Goal: Find specific page/section: Locate a particular part of the current website

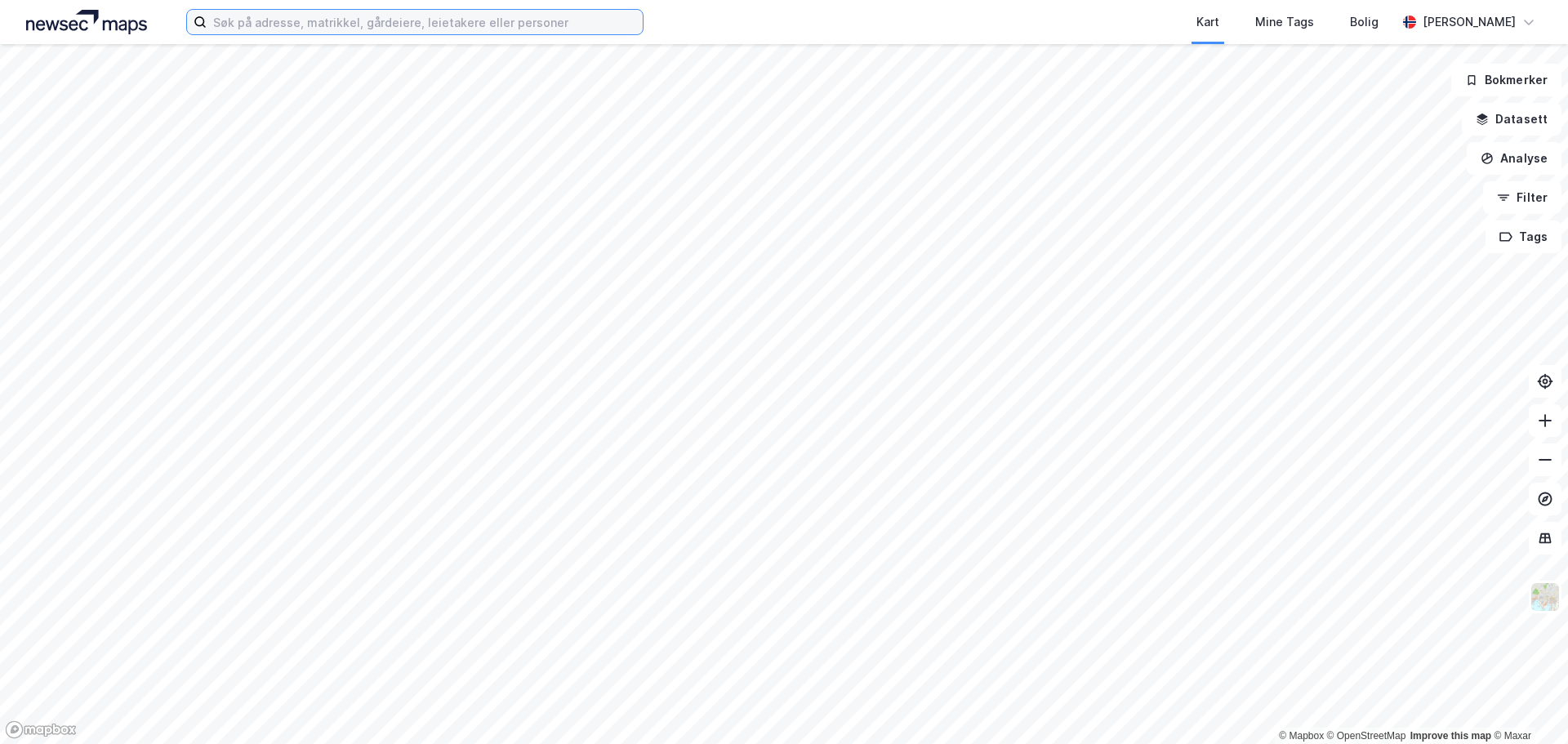
click at [373, 21] on input at bounding box center [425, 22] width 436 height 24
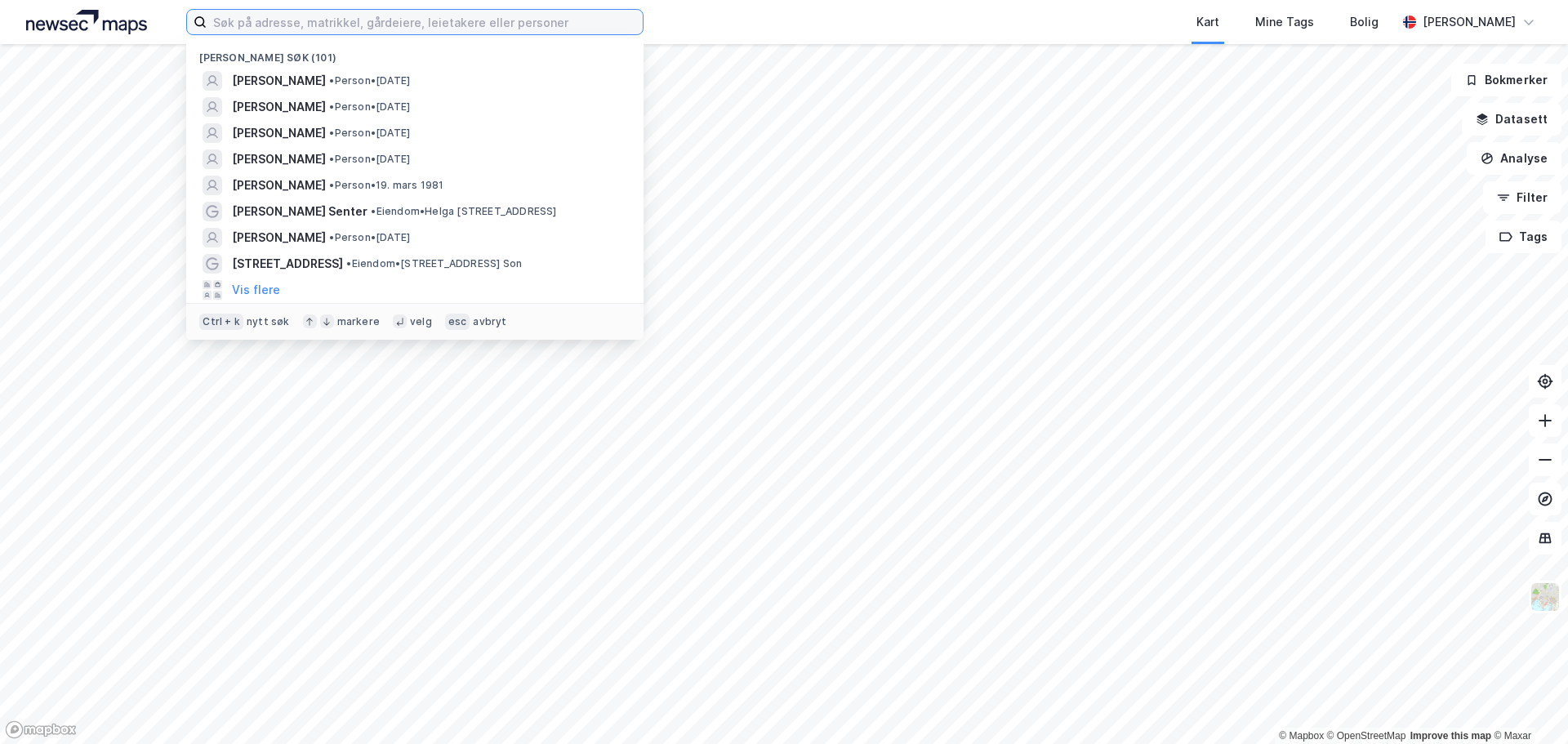
paste input "[STREET_ADDRESS]"
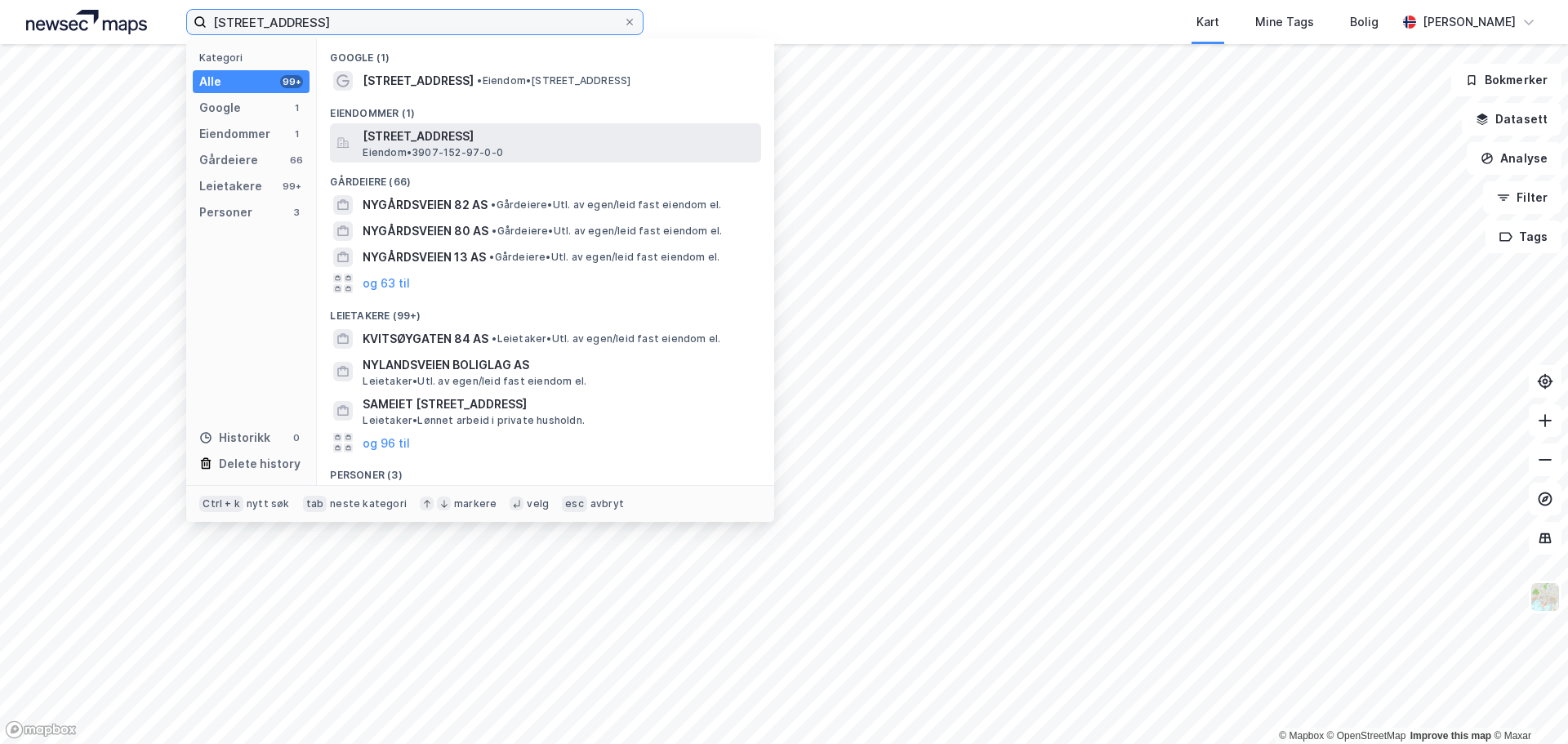
type input "[STREET_ADDRESS]"
click at [505, 140] on span "[STREET_ADDRESS]" at bounding box center [558, 136] width 392 height 20
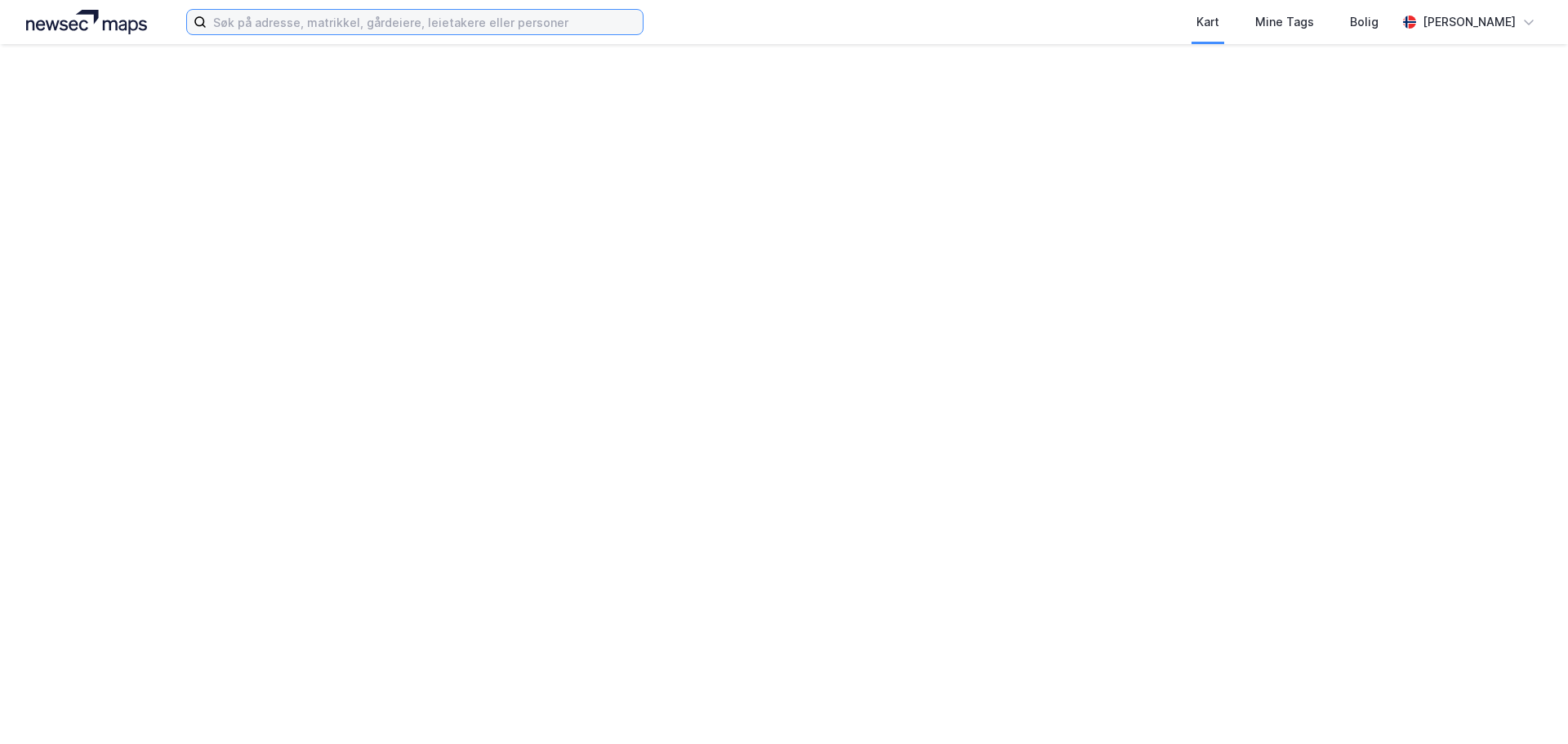
click at [332, 16] on input at bounding box center [425, 22] width 436 height 24
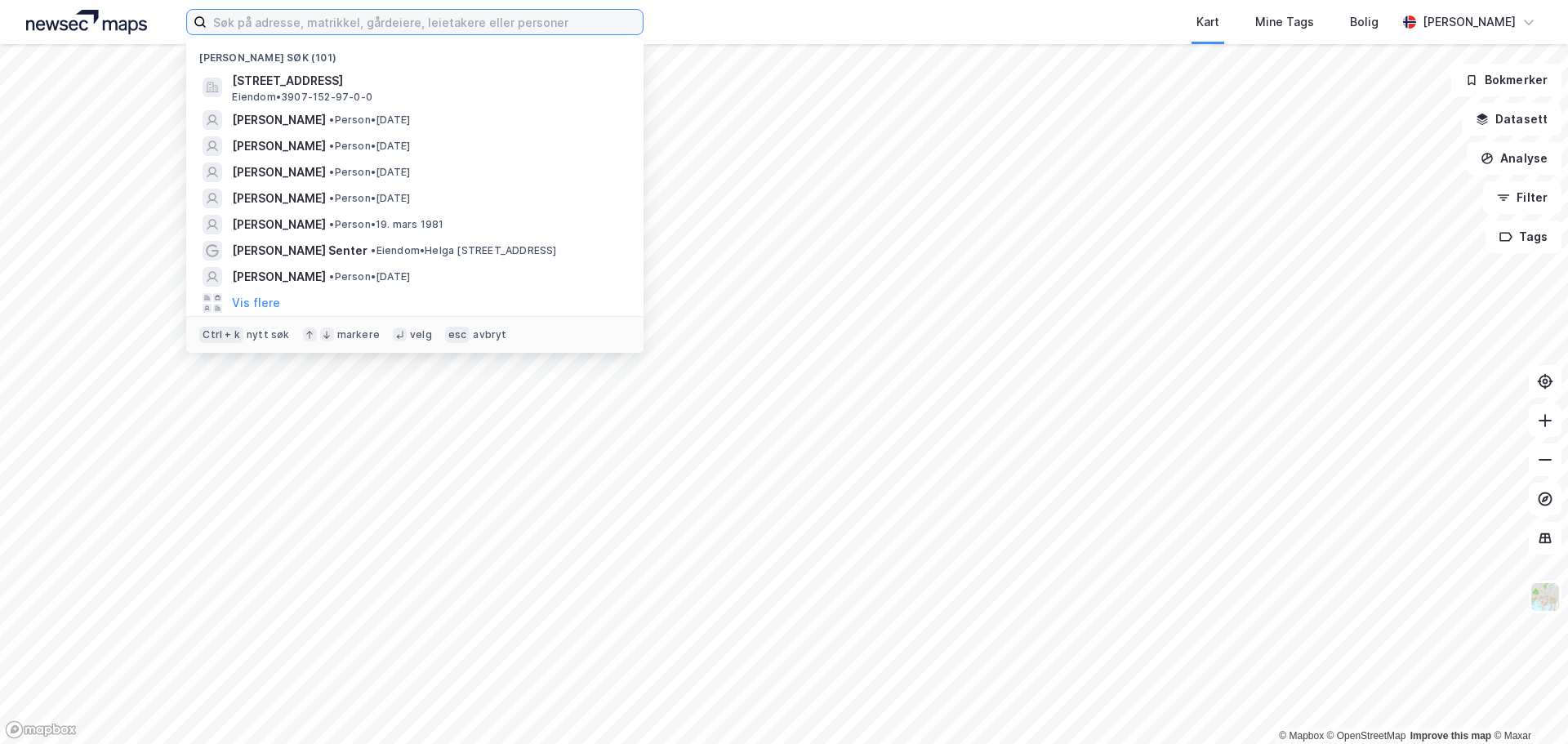
paste input "Nittedalsgata 50"
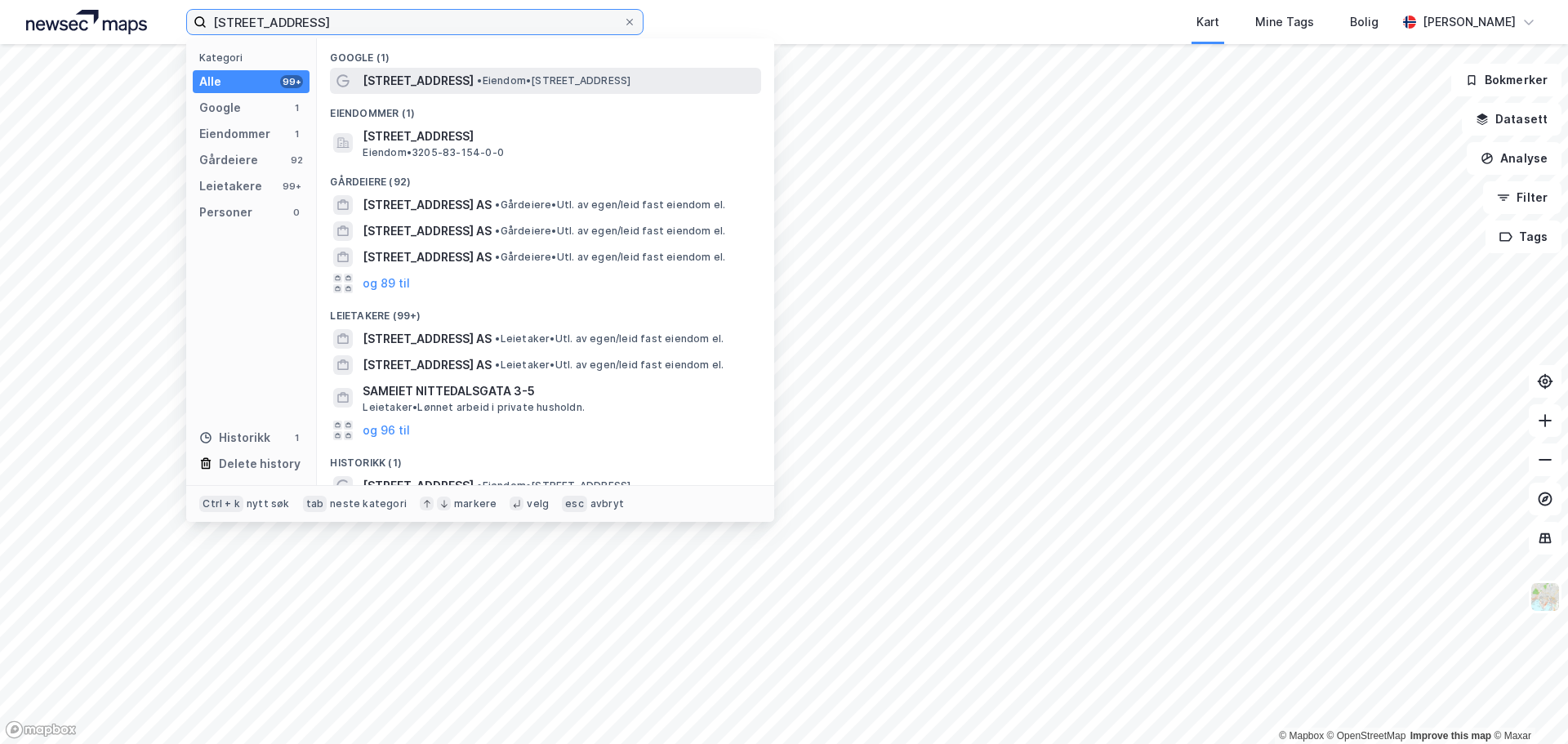
type input "Nittedalsgata 50"
click at [521, 72] on div "Nittedalsgata 50 • Eiendom • Nittedalsgata 50, 2000 Lillestrøm" at bounding box center [560, 81] width 395 height 20
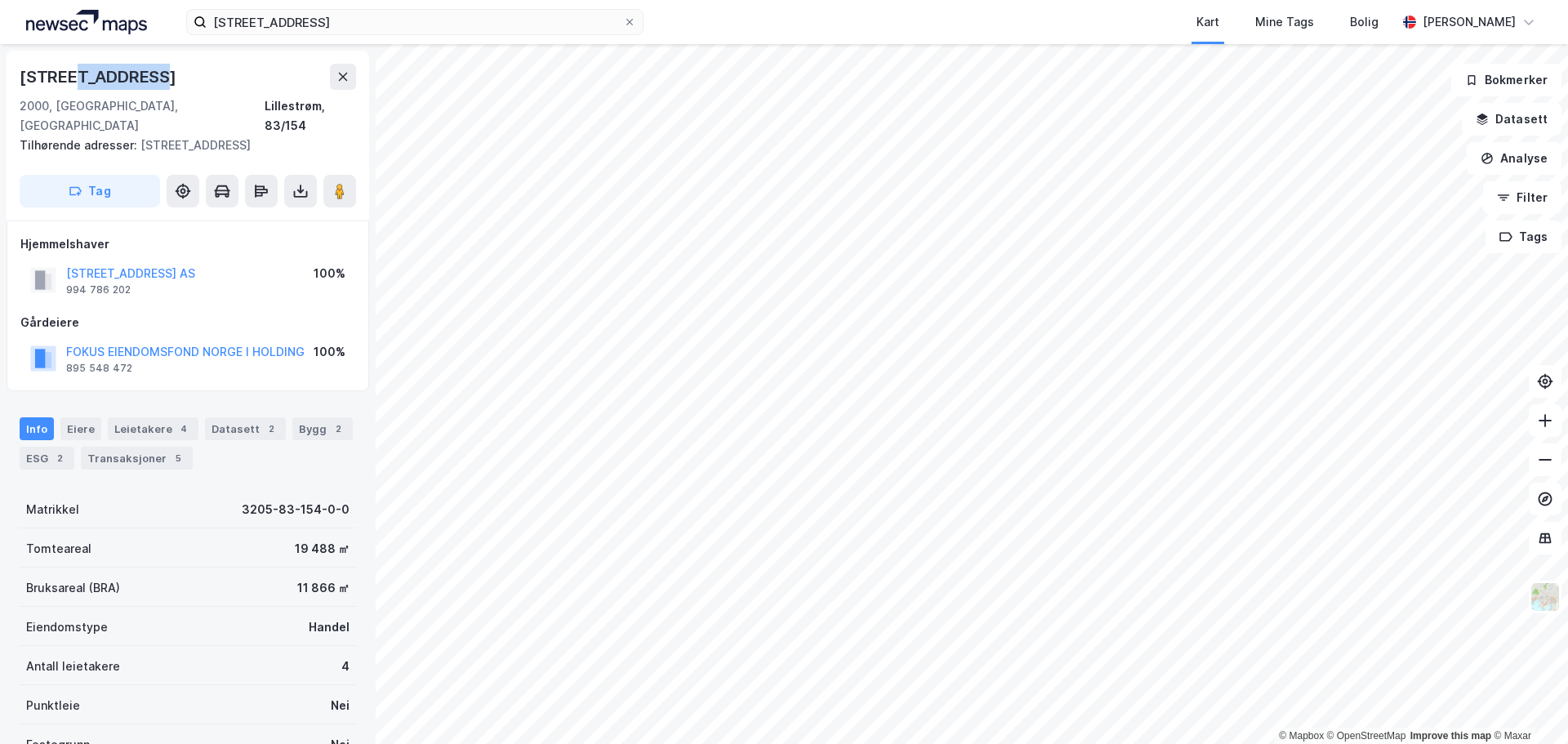
click at [69, 73] on div "Nittedalsgata 50" at bounding box center [100, 76] width 160 height 26
click at [150, 73] on div "Nittedalsgata 50" at bounding box center [100, 76] width 160 height 26
drag, startPoint x: 166, startPoint y: 75, endPoint x: 24, endPoint y: 91, distance: 142.9
click at [24, 91] on div "Nittedalsgata 50 2000, Lillestrøm, Akershus Lillestrøm, 83/154" at bounding box center [188, 100] width 337 height 72
copy div "Nittedalsgata 50"
